Goal: Navigation & Orientation: Find specific page/section

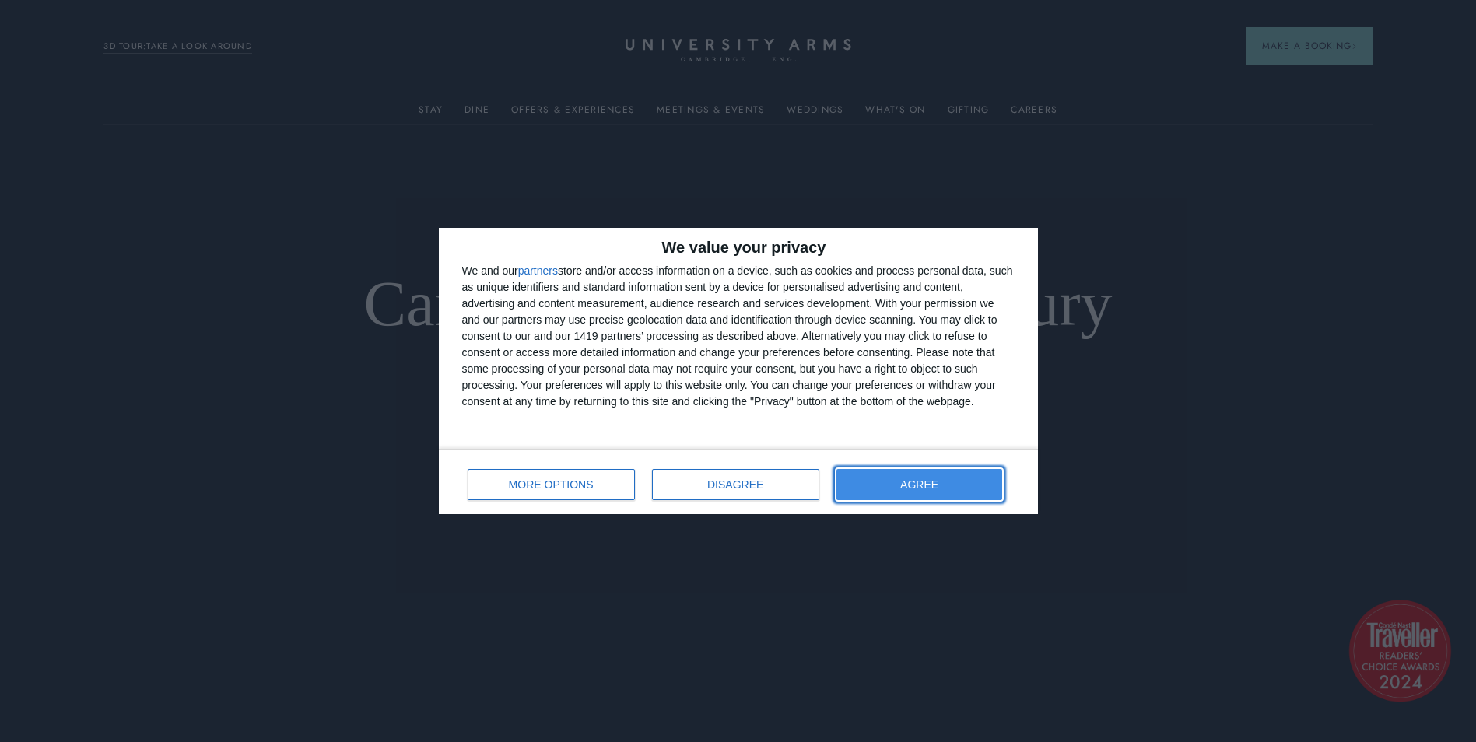
click at [924, 482] on span "AGREE" at bounding box center [919, 484] width 38 height 11
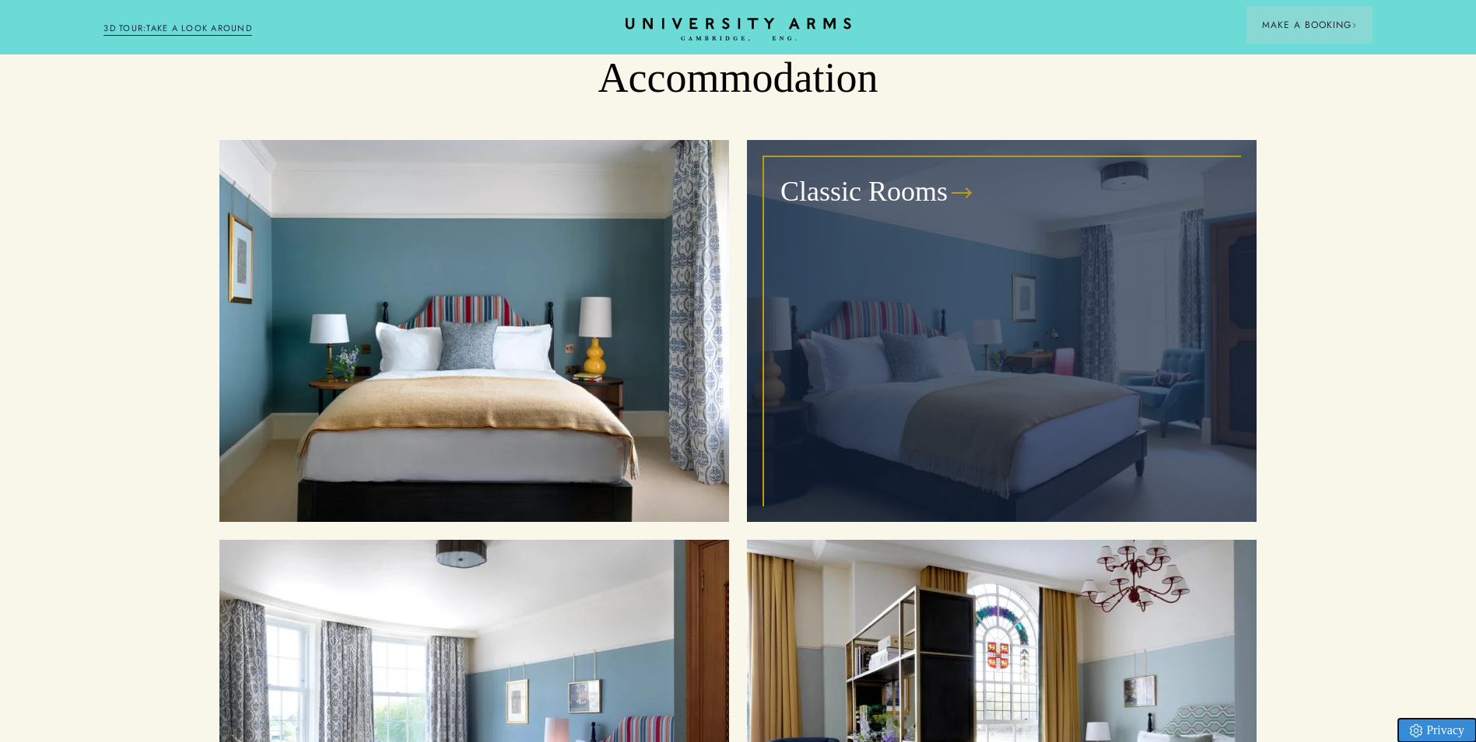
scroll to position [2023, 0]
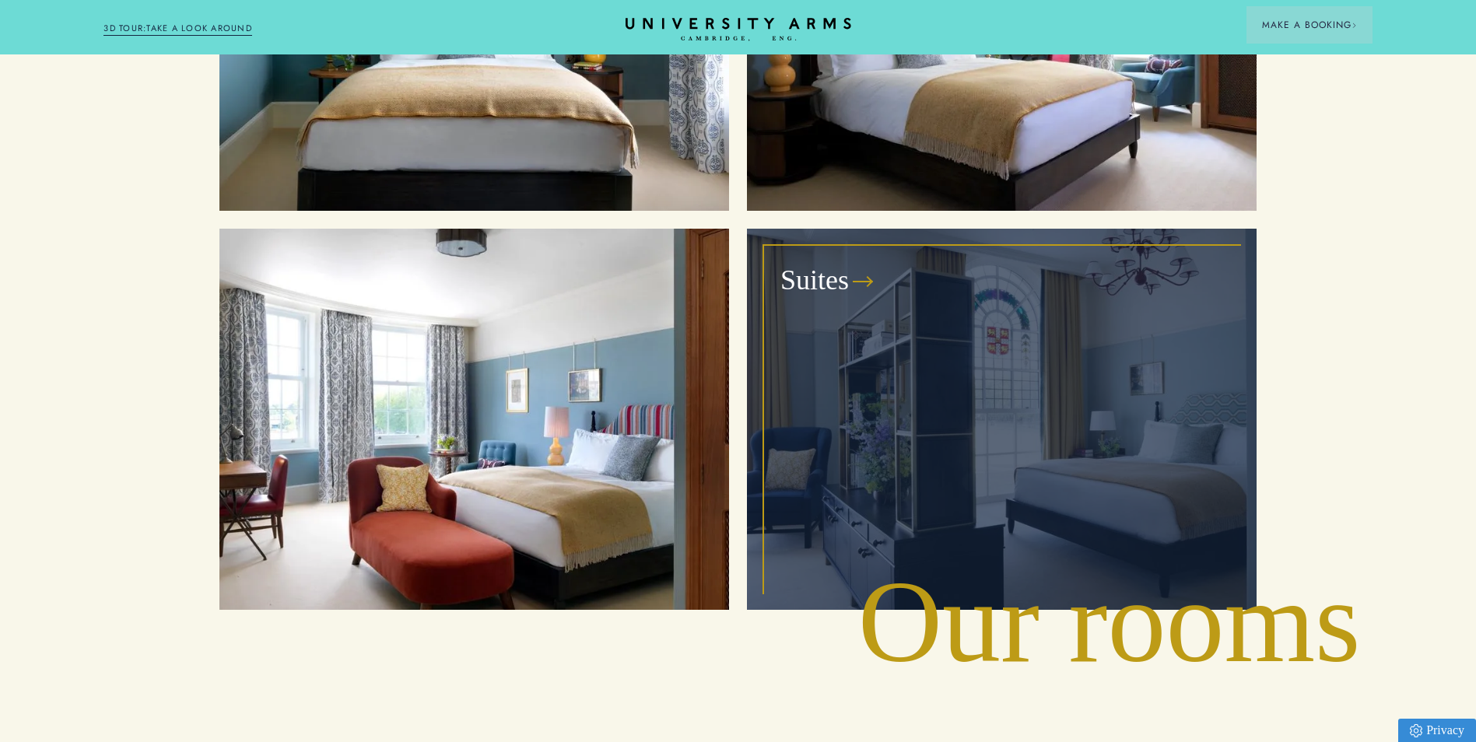
click at [966, 327] on div "Suites" at bounding box center [1002, 420] width 474 height 346
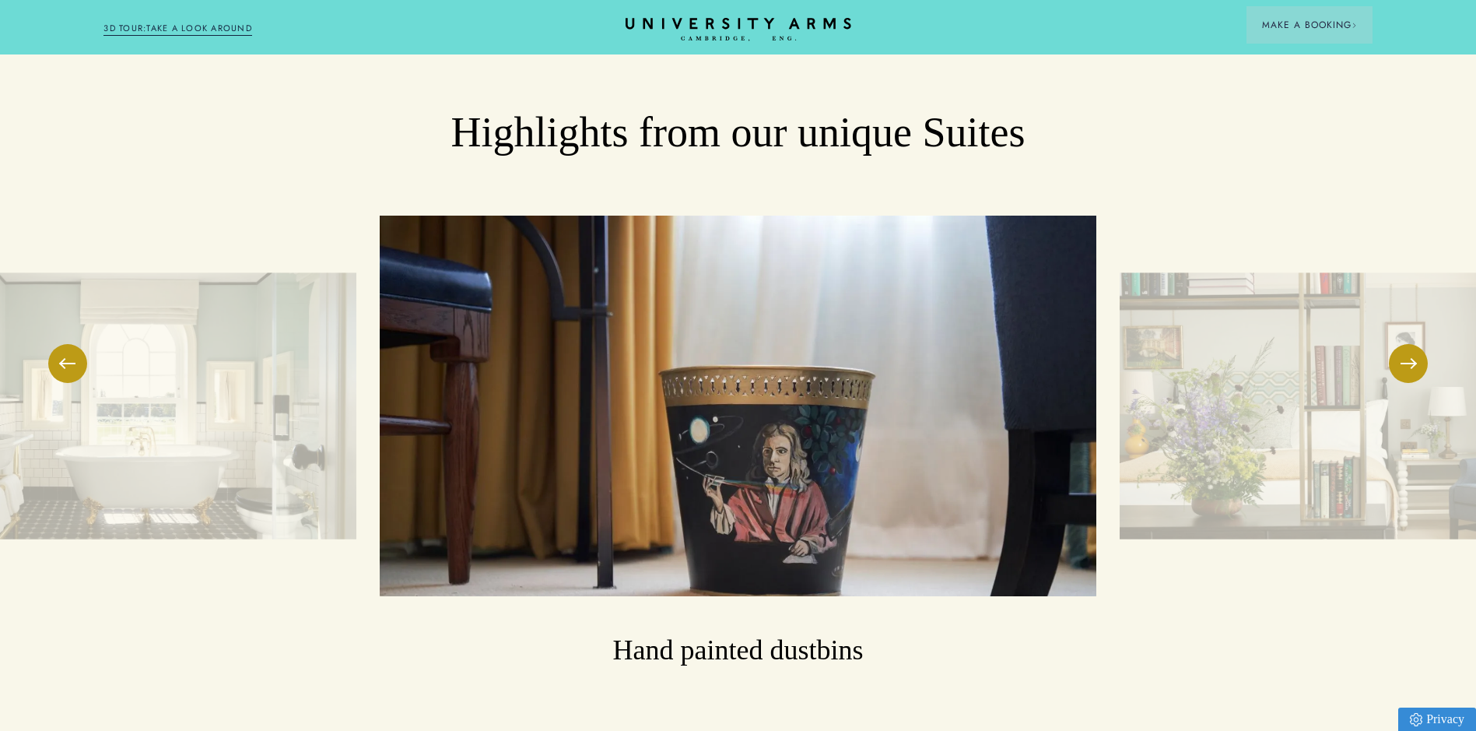
scroll to position [2568, 0]
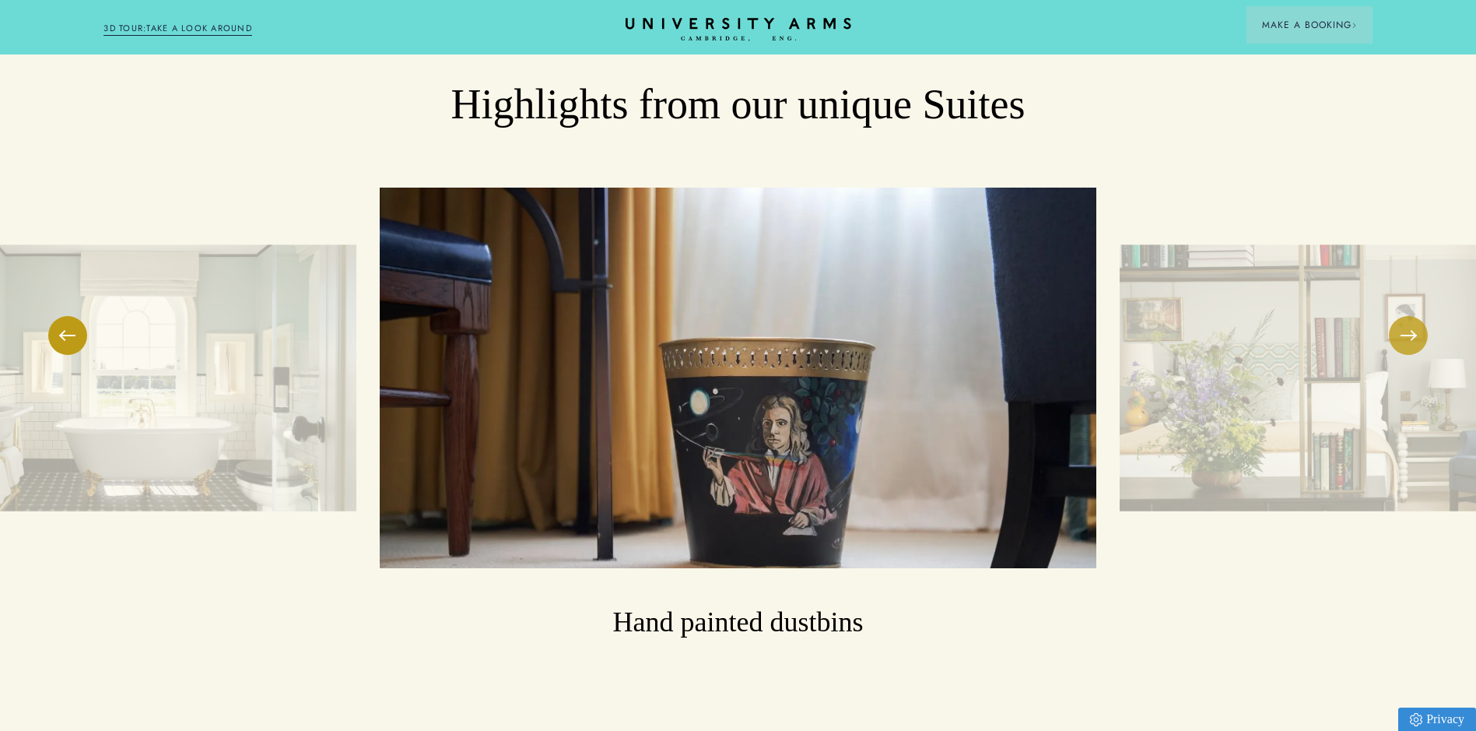
click at [1409, 323] on button at bounding box center [1408, 335] width 39 height 39
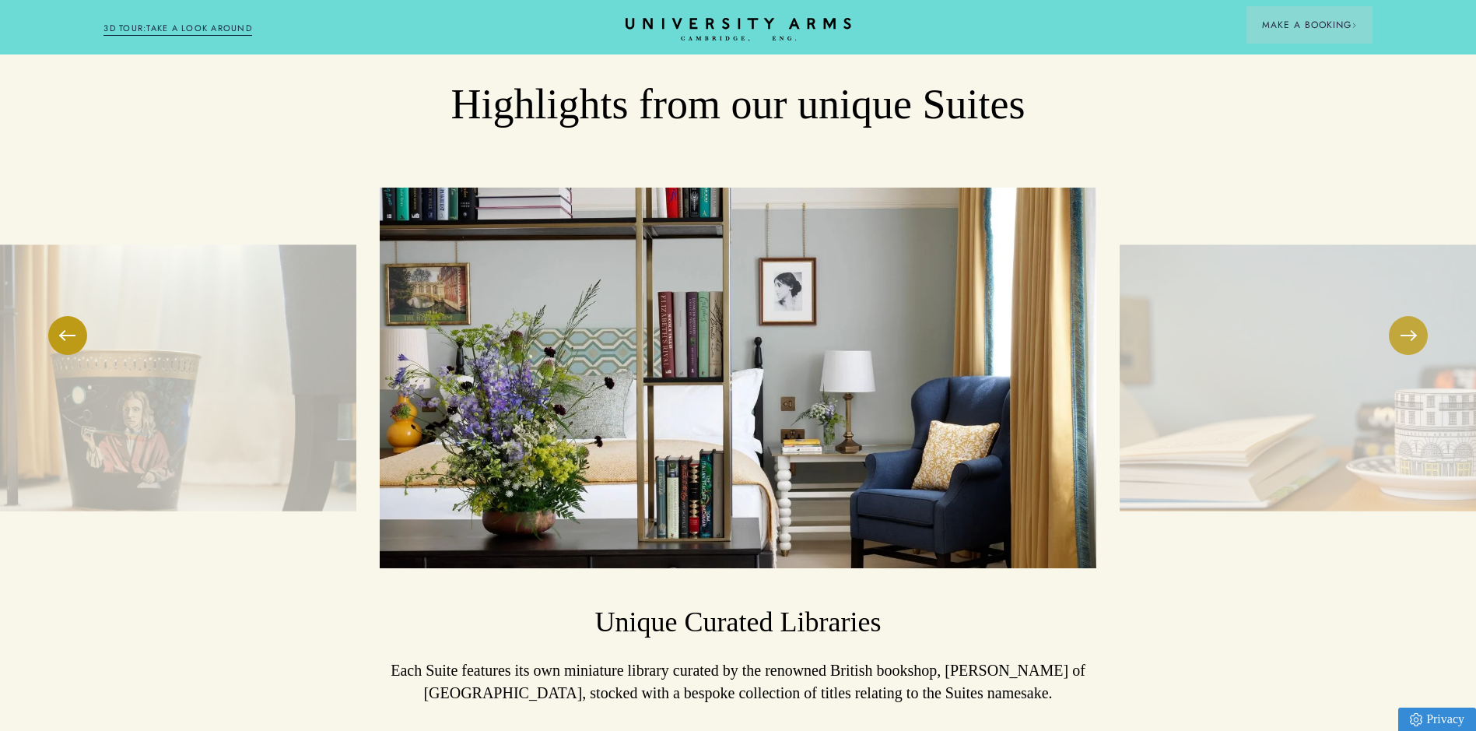
click at [1409, 323] on button at bounding box center [1408, 335] width 39 height 39
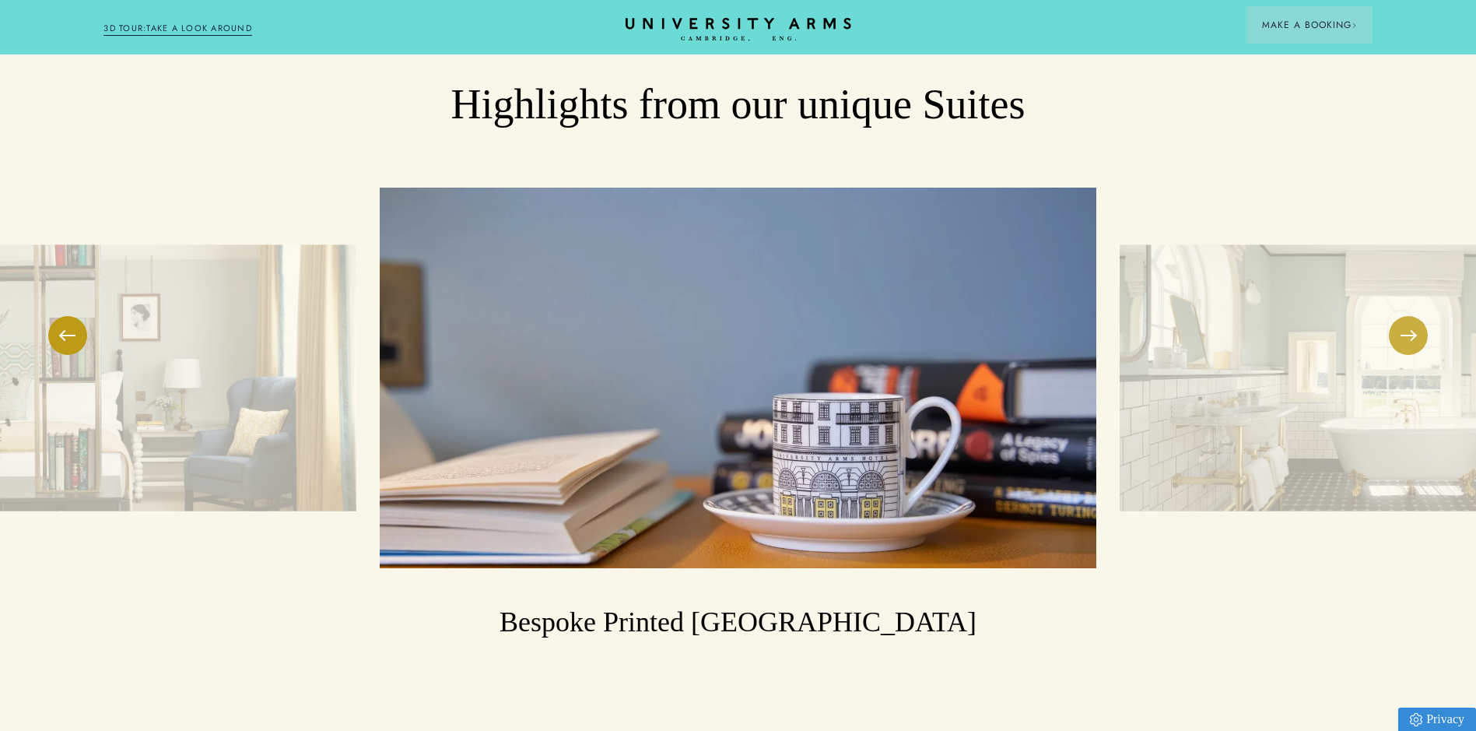
click at [1409, 323] on button at bounding box center [1408, 335] width 39 height 39
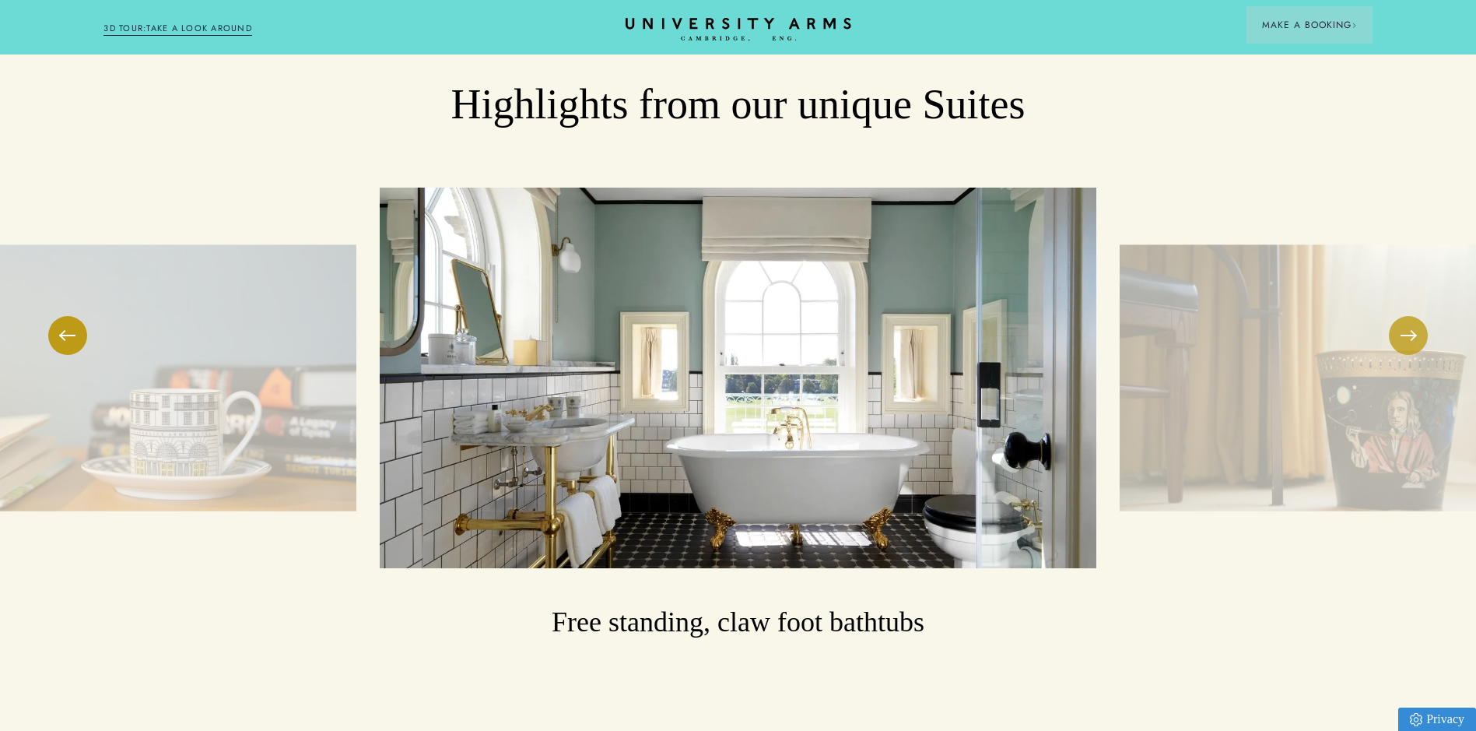
click at [1409, 323] on button at bounding box center [1408, 335] width 39 height 39
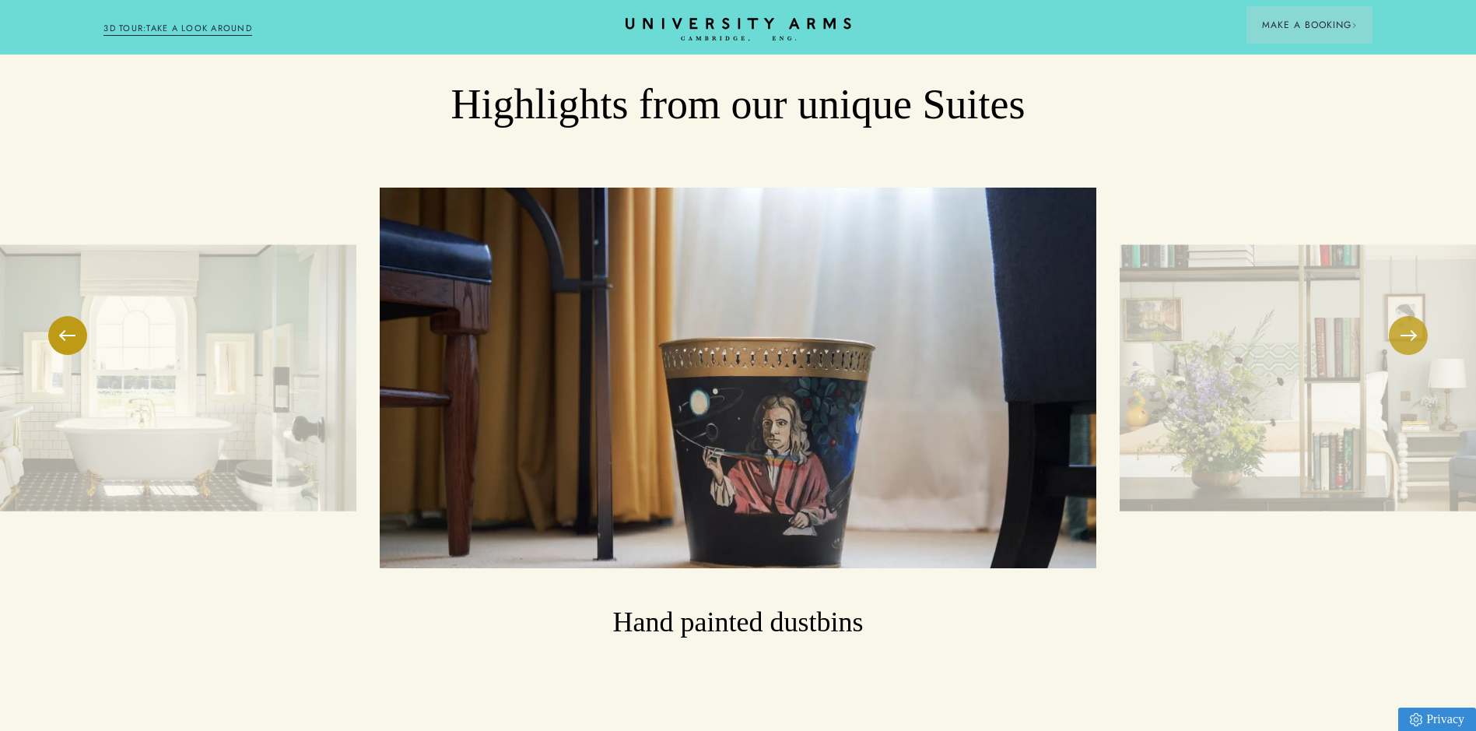
click at [1409, 323] on button at bounding box center [1408, 335] width 39 height 39
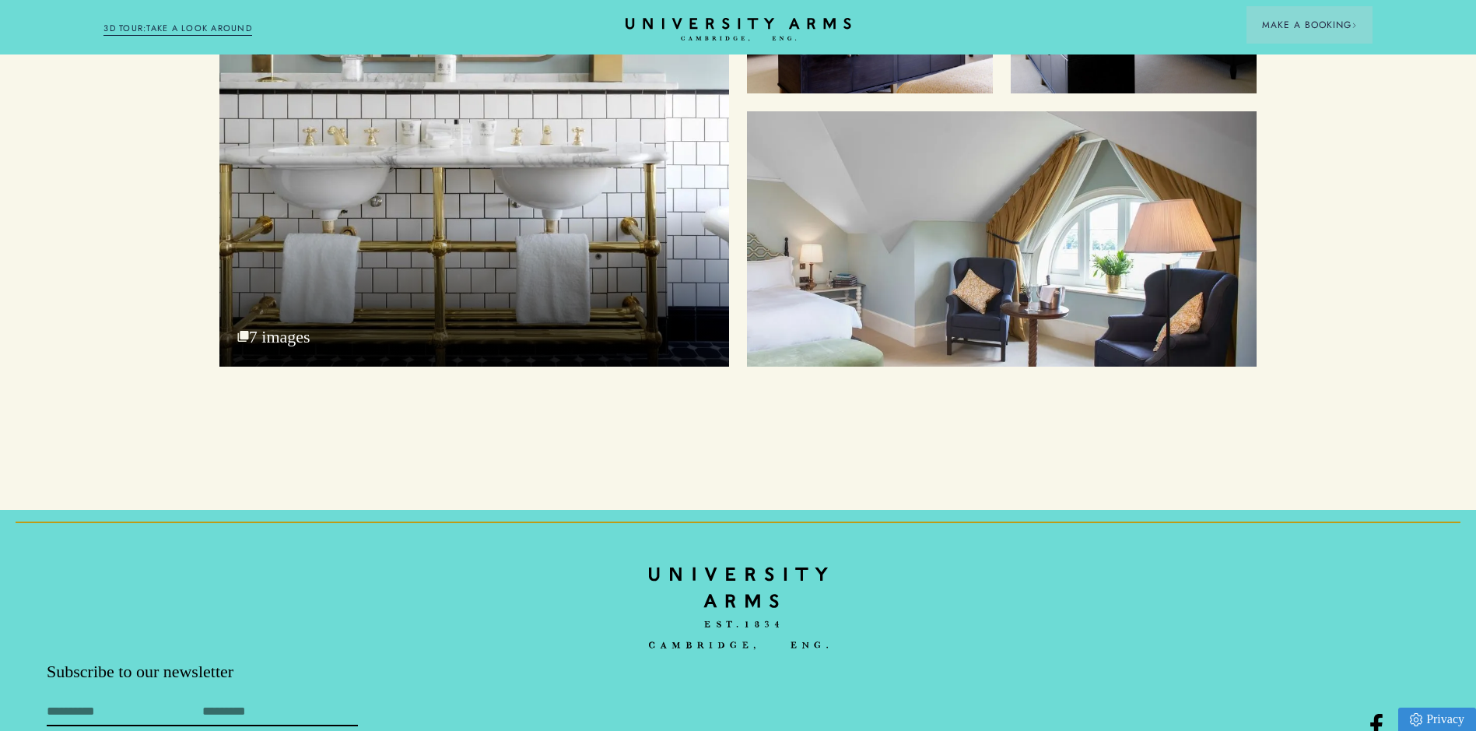
scroll to position [5987, 0]
